Goal: Check status

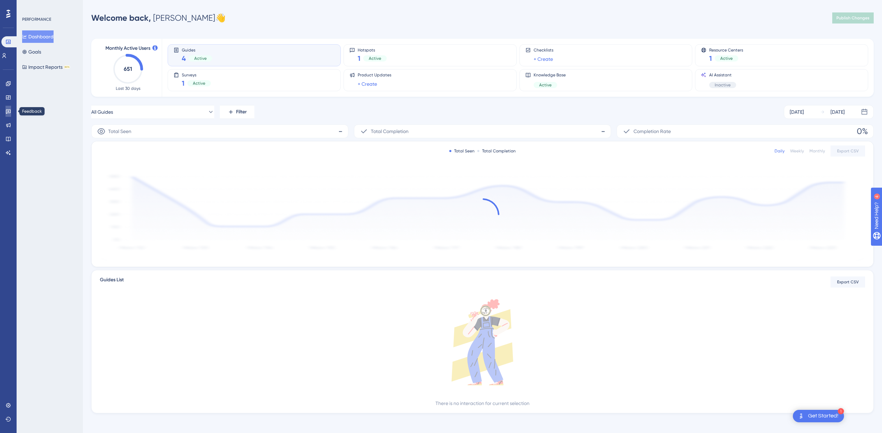
click at [8, 113] on icon at bounding box center [8, 112] width 5 height 4
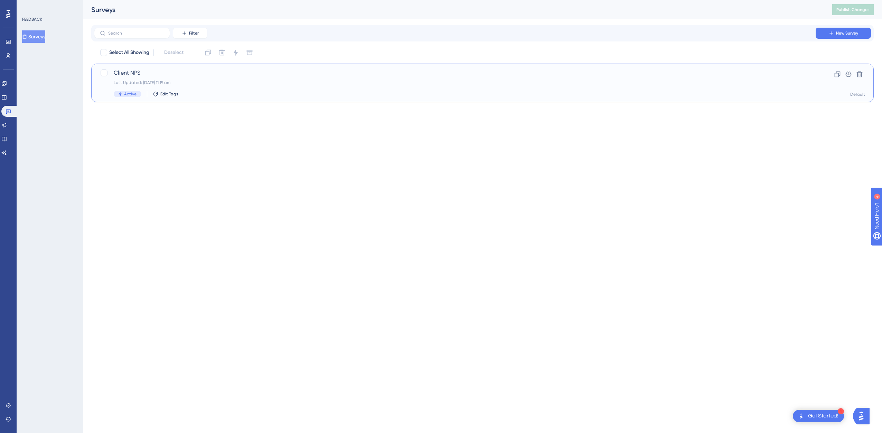
click at [243, 86] on div "Client NPS Last Updated: [DATE] 11:19 am Active Edit Tags" at bounding box center [455, 83] width 682 height 28
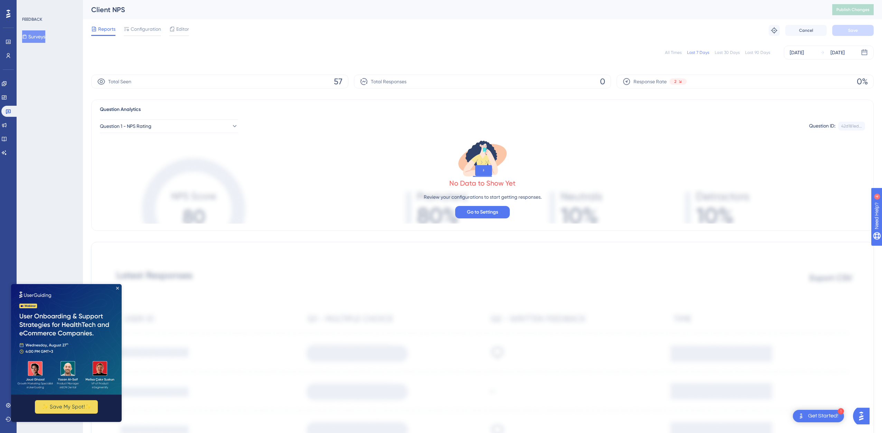
click at [537, 169] on div "No Data to Show Yet Review your configurations to start getting responses. Go t…" at bounding box center [482, 178] width 765 height 91
click at [587, 138] on div "No Data to Show Yet Review your configurations to start getting responses. Go t…" at bounding box center [482, 178] width 765 height 91
click at [674, 51] on div "All Times" at bounding box center [673, 53] width 17 height 6
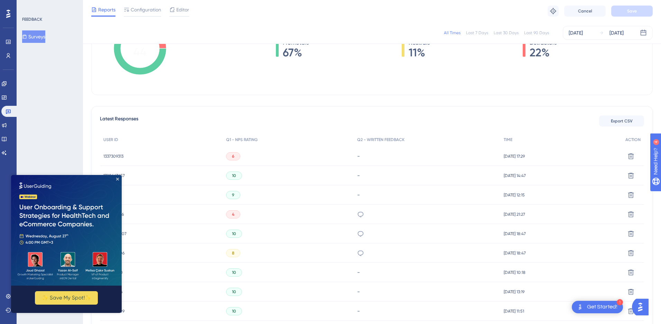
scroll to position [183, 0]
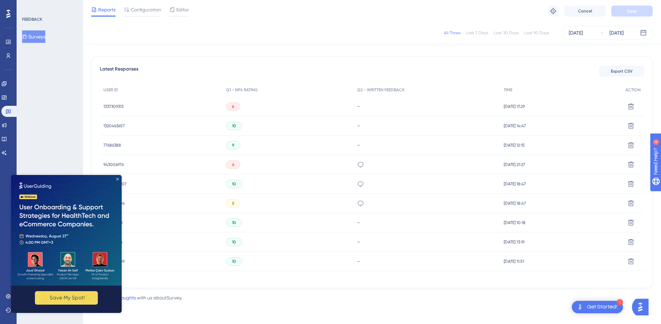
click at [117, 178] on icon "Close Preview" at bounding box center [117, 179] width 3 height 3
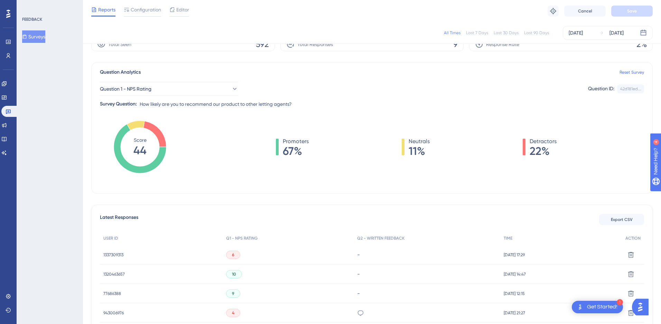
scroll to position [0, 0]
